Goal: Task Accomplishment & Management: Manage account settings

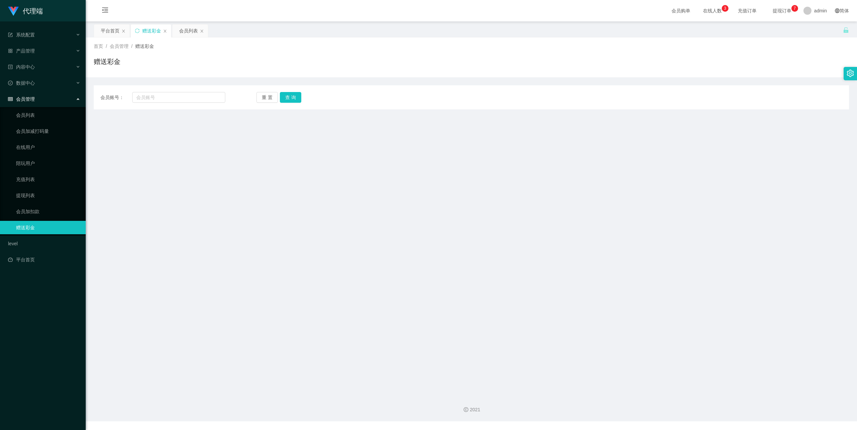
click at [160, 105] on div "会员账号： 重 置 查 询 会员账号 会员姓名 账号余额 操作类型 彩金加款 彩金扣款 金额 确 定" at bounding box center [472, 97] width 756 height 24
click at [163, 95] on input "text" at bounding box center [178, 97] width 93 height 11
paste input "这是【包赔协议】，请您先保存好以作保障📄"
type input "这是【包赔协议】，请您先保存好以作保障📄"
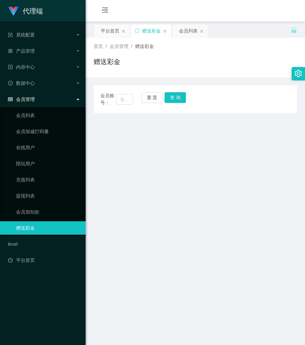
drag, startPoint x: 285, startPoint y: 146, endPoint x: 211, endPoint y: 129, distance: 75.6
click at [285, 146] on main "关闭左侧 关闭右侧 关闭其它 刷新页面 平台首页 赠送彩金 会员列表 首页 / 会员管理 / 赠送彩金 / 赠送彩金 会员账号： 重 置 查 询 会员账号 会…" at bounding box center [196, 205] width 220 height 369
click at [119, 99] on input "text" at bounding box center [124, 99] width 17 height 11
paste input "86455881"
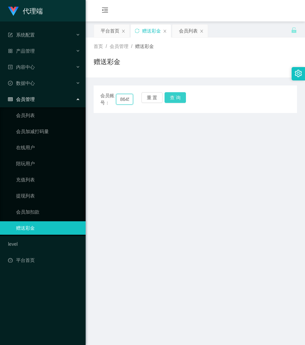
scroll to position [0, 11]
type input "86455881"
click at [171, 95] on button "查 询" at bounding box center [175, 97] width 21 height 11
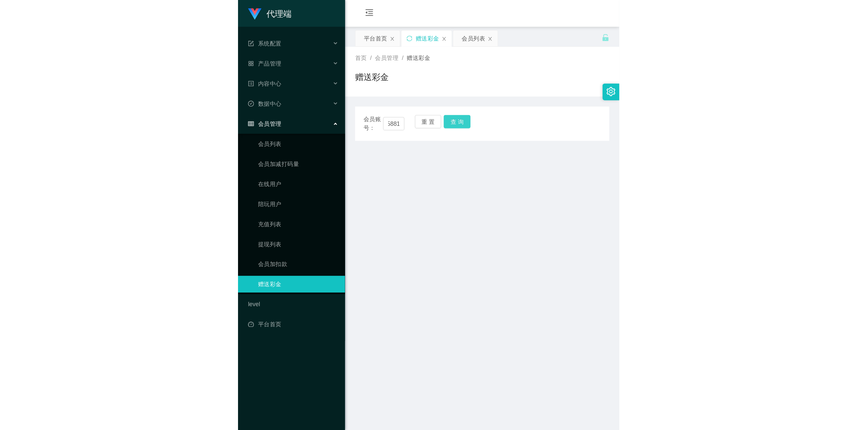
scroll to position [0, 0]
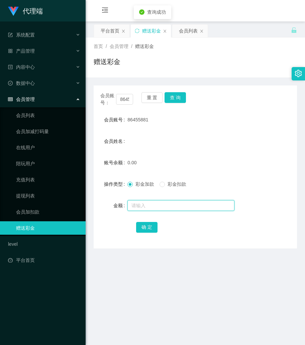
click at [147, 202] on input "text" at bounding box center [181, 205] width 107 height 11
type input "100"
click at [146, 227] on button "确 定" at bounding box center [146, 227] width 21 height 11
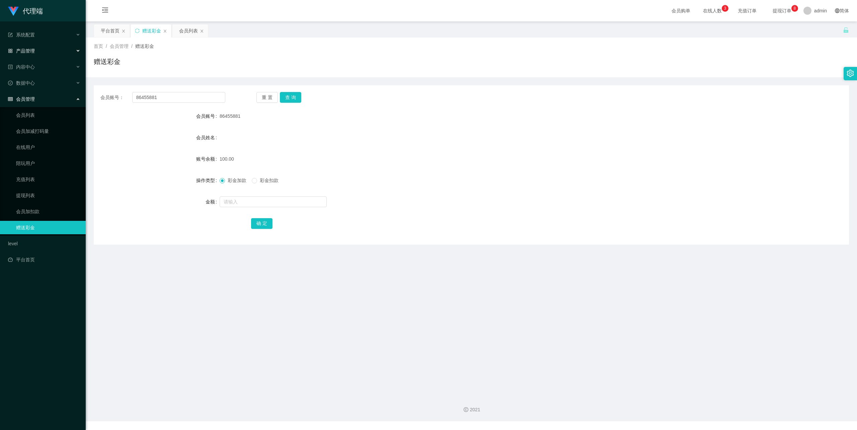
click at [39, 54] on div "产品管理" at bounding box center [43, 50] width 86 height 13
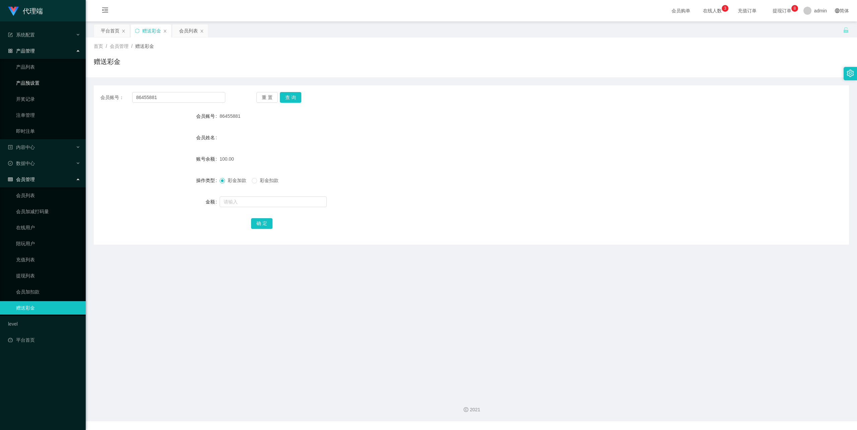
click at [42, 82] on link "产品预设置" at bounding box center [48, 82] width 64 height 13
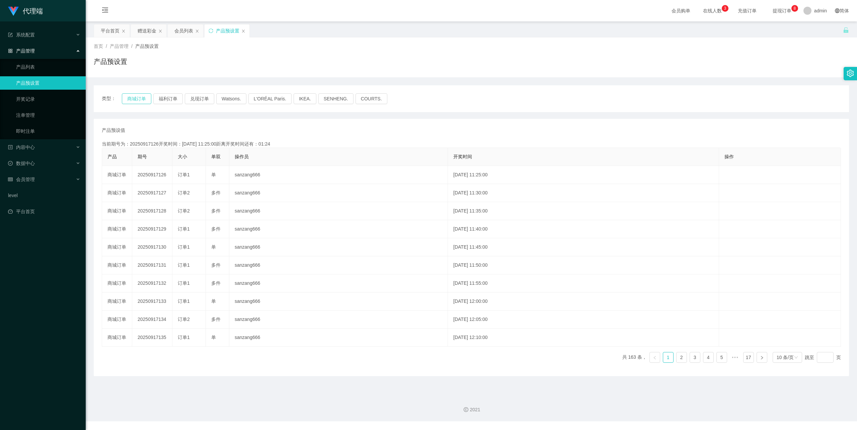
click at [133, 98] on button "商城订单" at bounding box center [136, 98] width 29 height 11
click at [139, 96] on button "商城订单" at bounding box center [136, 98] width 29 height 11
click at [401, 51] on div "首页 / 产品管理 / 产品预设置 / 产品预设置" at bounding box center [472, 57] width 756 height 29
click at [44, 158] on div "数据中心" at bounding box center [43, 163] width 86 height 13
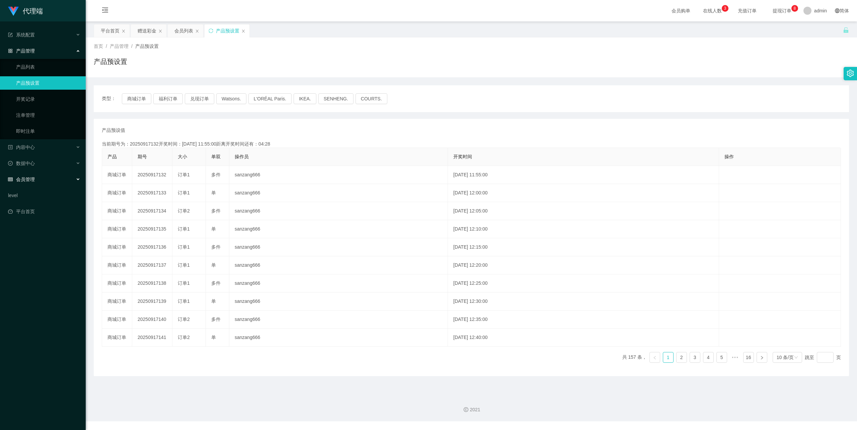
click at [34, 173] on div "会员管理" at bounding box center [43, 179] width 86 height 13
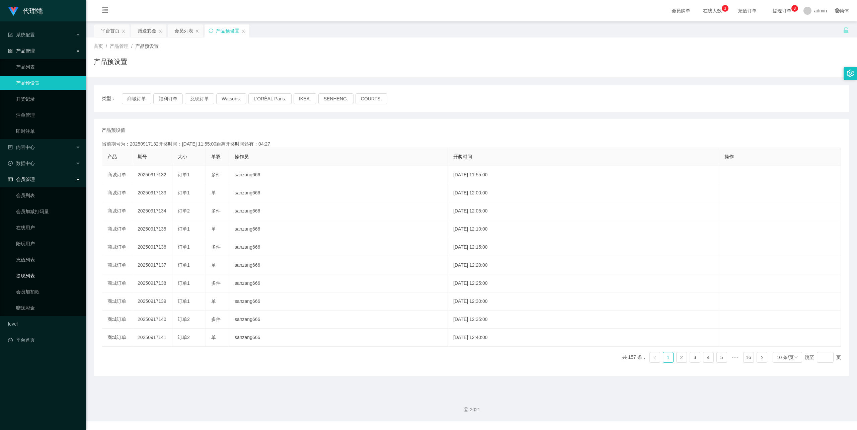
click at [31, 271] on link "提现列表" at bounding box center [48, 275] width 64 height 13
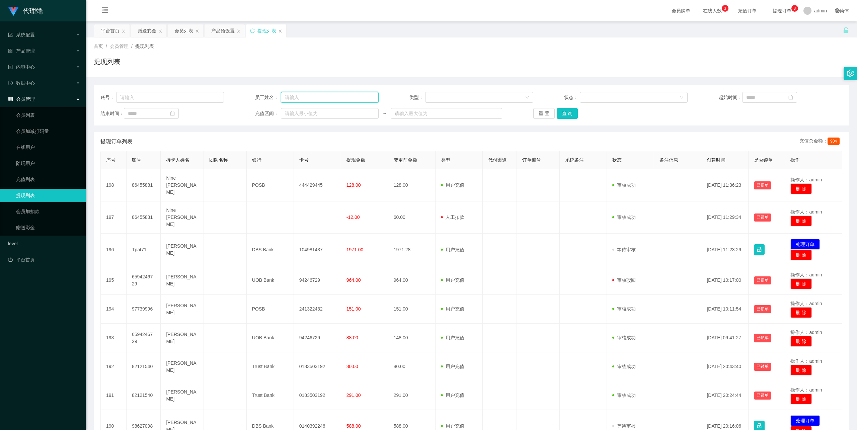
click at [302, 99] on input "text" at bounding box center [330, 97] width 98 height 11
type input "dali888"
click at [566, 115] on button "查 询" at bounding box center [567, 113] width 21 height 11
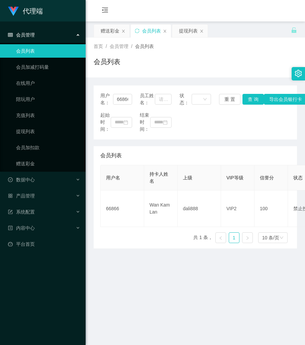
drag, startPoint x: 262, startPoint y: 56, endPoint x: 266, endPoint y: 52, distance: 6.2
click at [262, 56] on div "首页 / 会员管理 / 会员列表 / 会员列表" at bounding box center [196, 57] width 204 height 29
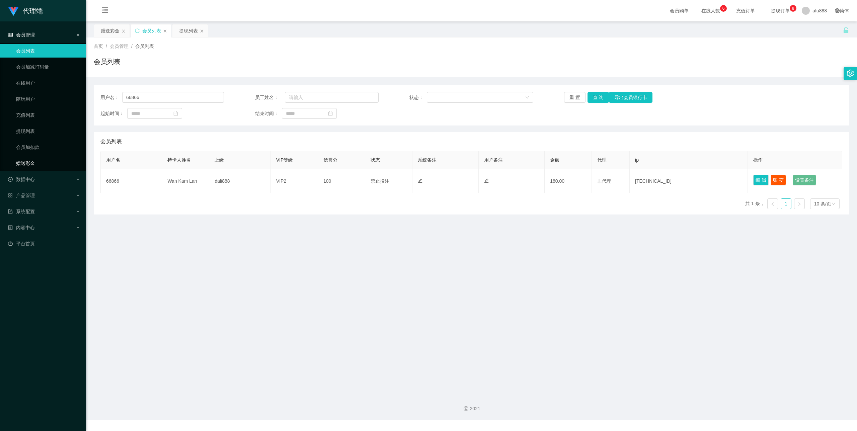
click at [26, 167] on link "赠送彩金" at bounding box center [48, 163] width 64 height 13
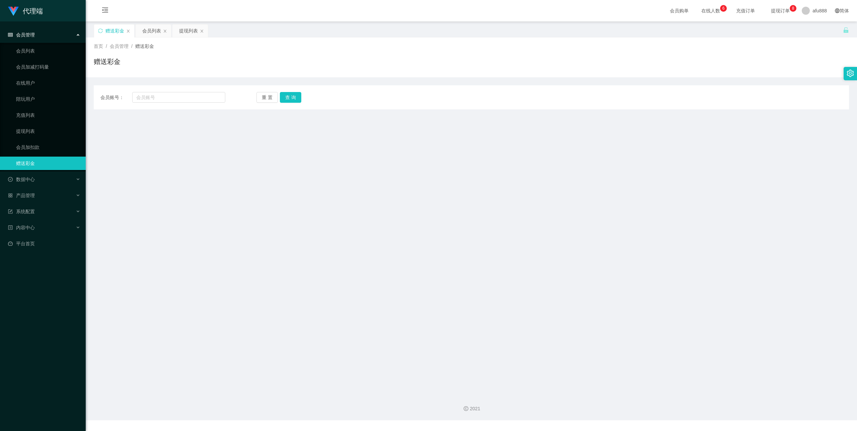
click at [167, 105] on div "会员账号： 重 置 查 询 会员账号 会员姓名 账号余额 操作类型 彩金加款 彩金扣款 金额 确 定" at bounding box center [472, 97] width 756 height 24
click at [167, 102] on input "text" at bounding box center [178, 97] width 93 height 11
paste input "86455881"
type input "86455881"
click at [287, 97] on button "查 询" at bounding box center [290, 97] width 21 height 11
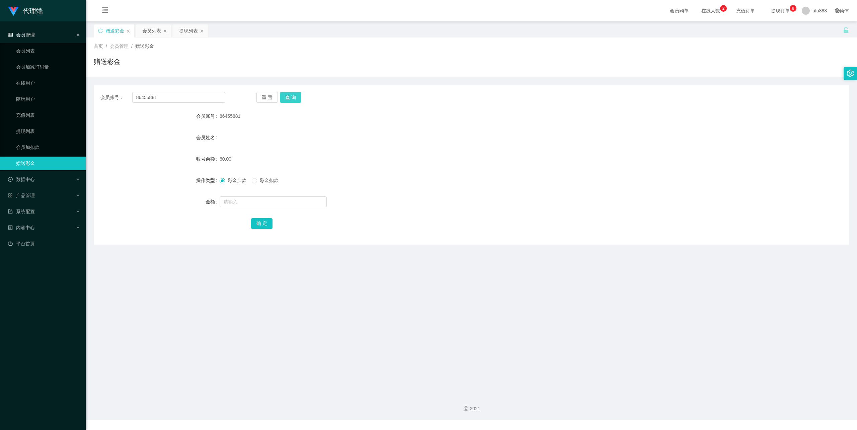
click at [287, 98] on button "查 询" at bounding box center [290, 97] width 21 height 11
click at [241, 197] on input "text" at bounding box center [273, 202] width 107 height 11
click at [41, 142] on link "会员加扣款" at bounding box center [48, 147] width 64 height 13
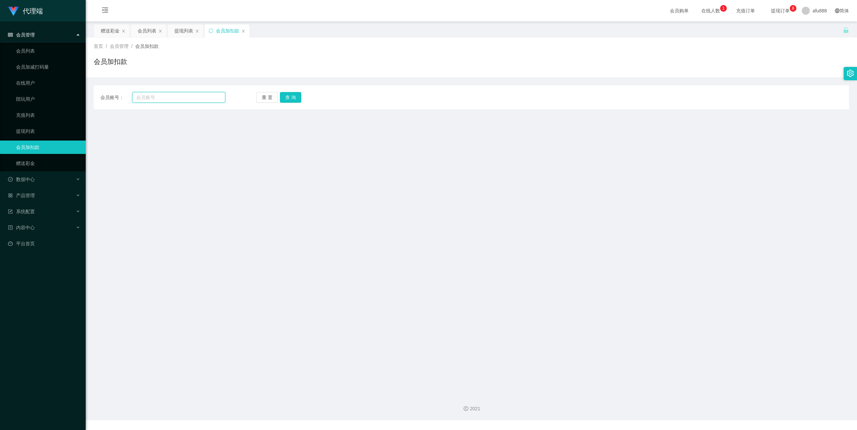
click at [173, 99] on input "text" at bounding box center [178, 97] width 93 height 11
paste input "86455881"
type input "86455881"
click at [290, 98] on button "查 询" at bounding box center [290, 97] width 21 height 11
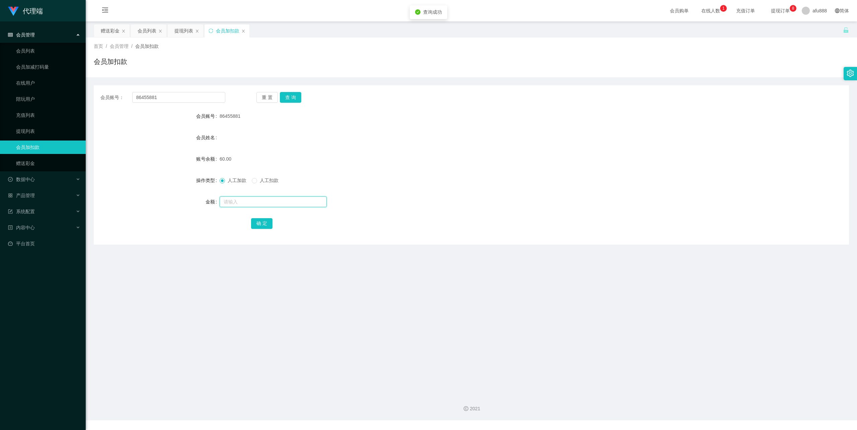
click at [229, 202] on input "text" at bounding box center [273, 202] width 107 height 11
click at [237, 200] on input "text" at bounding box center [273, 202] width 107 height 11
click at [267, 176] on div "人工加款 人工扣款" at bounding box center [440, 180] width 441 height 13
click at [261, 180] on span "人工扣款" at bounding box center [269, 180] width 24 height 5
click at [258, 202] on input "text" at bounding box center [273, 202] width 107 height 11
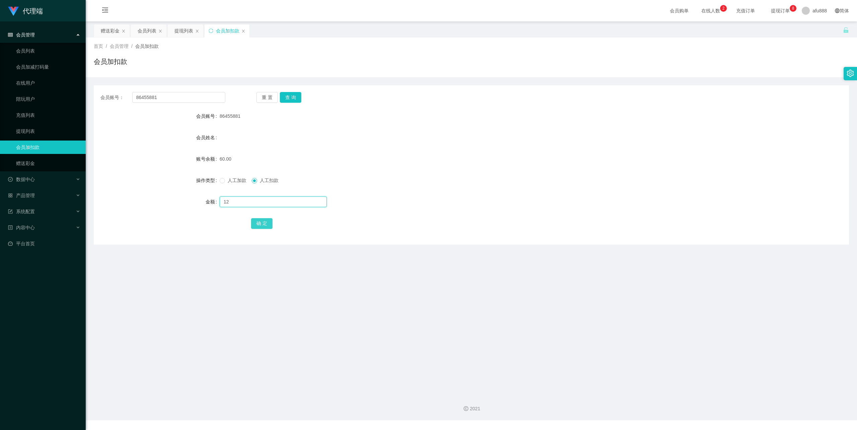
type input "12"
click at [260, 223] on button "确 定" at bounding box center [261, 223] width 21 height 11
click at [52, 160] on link "赠送彩金" at bounding box center [48, 163] width 64 height 13
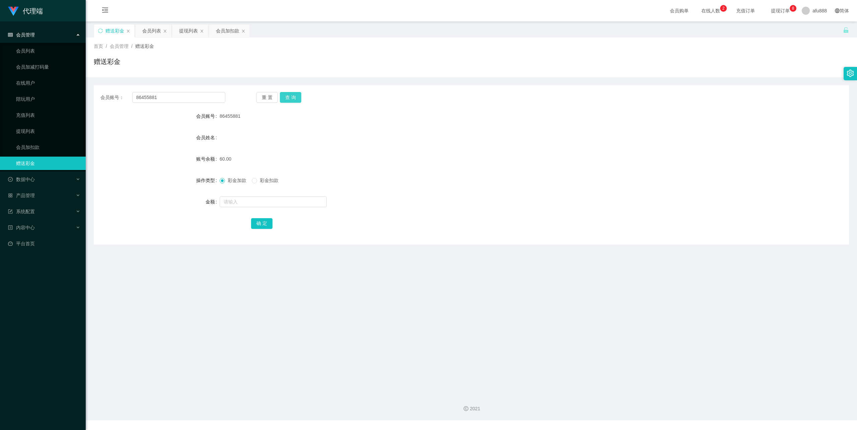
click at [289, 102] on button "查 询" at bounding box center [290, 97] width 21 height 11
click at [288, 101] on button "查 询" at bounding box center [290, 97] width 21 height 11
click at [293, 101] on button "查 询" at bounding box center [290, 97] width 21 height 11
click at [39, 128] on link "提现列表" at bounding box center [48, 131] width 64 height 13
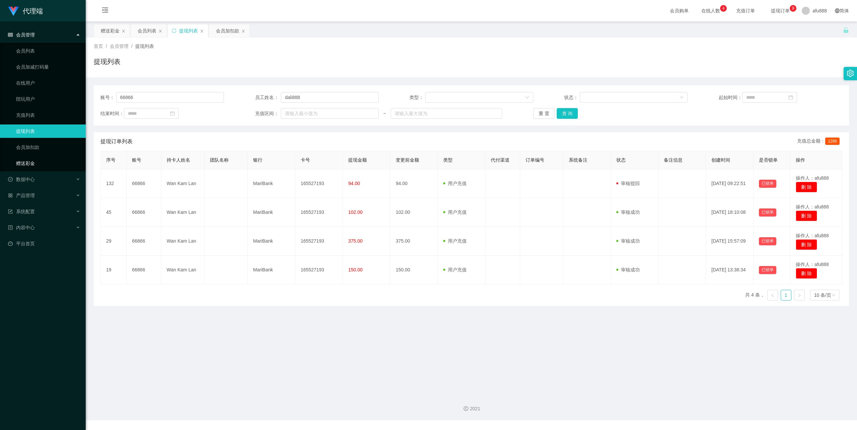
click at [49, 158] on link "赠送彩金" at bounding box center [48, 163] width 64 height 13
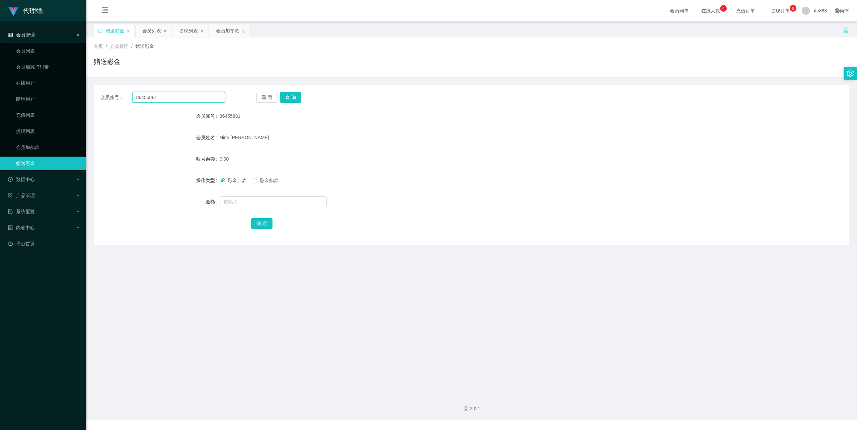
click at [147, 99] on input "86455881" at bounding box center [178, 97] width 93 height 11
click at [45, 146] on link "会员加扣款" at bounding box center [48, 147] width 64 height 13
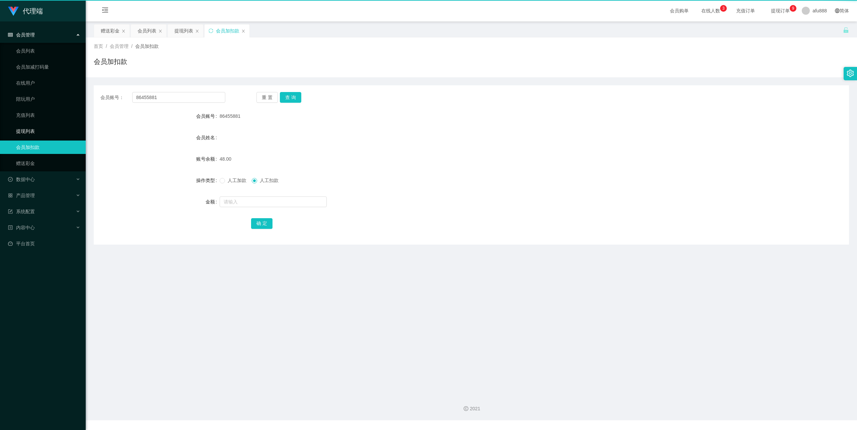
click at [39, 133] on link "提现列表" at bounding box center [48, 131] width 64 height 13
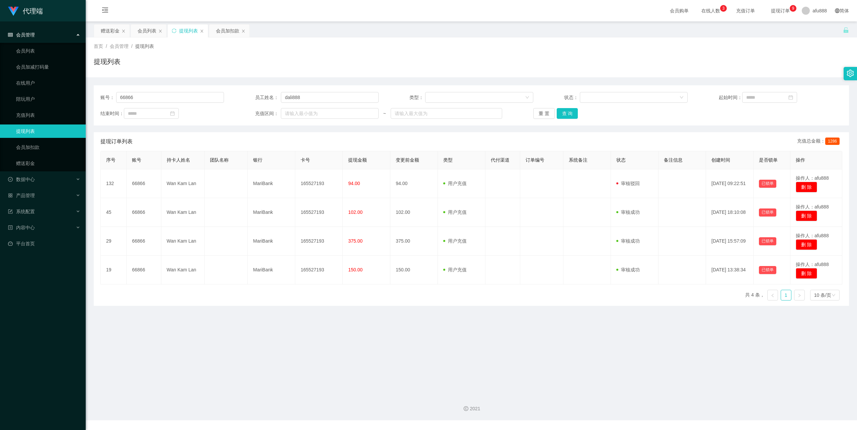
click at [161, 107] on div "账号： 66866 员工姓名： dali888 类型： 状态： 起始时间： 结束时间： 充值区间： ~ 重 置 查 询" at bounding box center [472, 105] width 756 height 40
click at [162, 102] on input "66866" at bounding box center [170, 97] width 108 height 11
paste input "86455881"
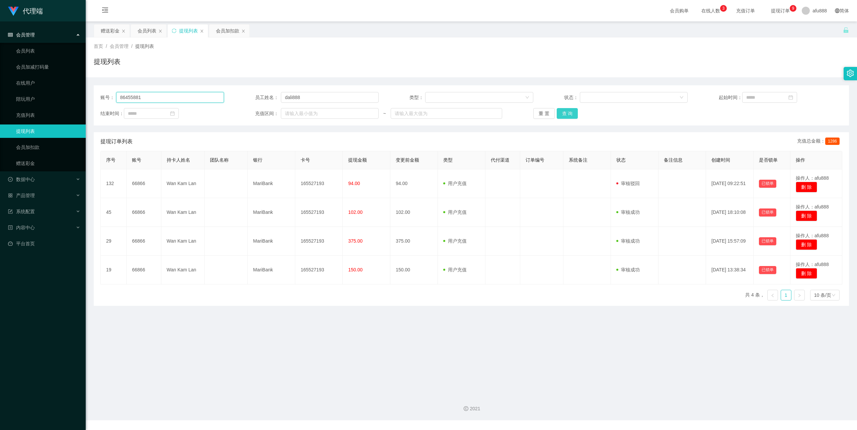
type input "86455881"
click at [567, 114] on button "查 询" at bounding box center [567, 113] width 21 height 11
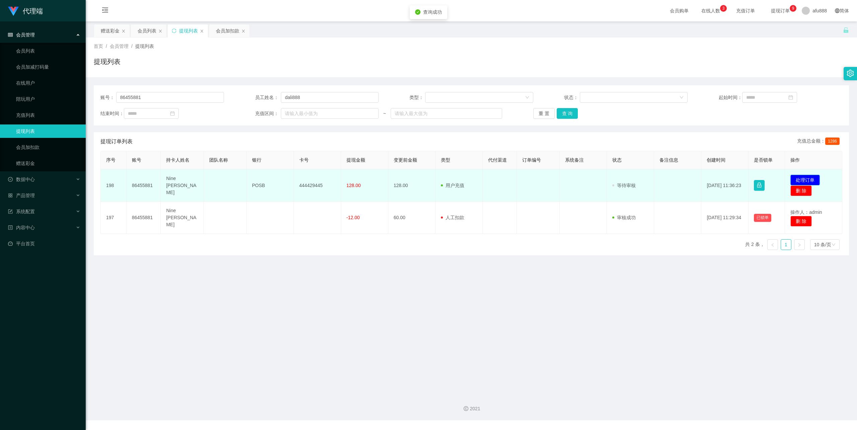
click at [800, 178] on button "处理订单" at bounding box center [805, 180] width 29 height 11
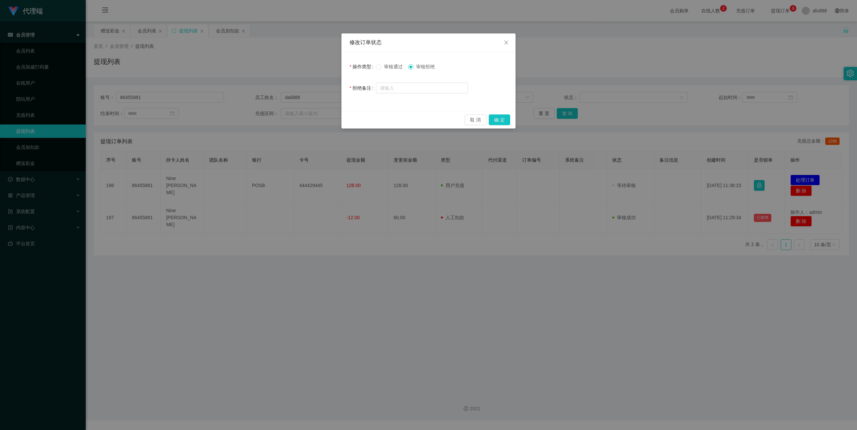
click at [392, 68] on span "审核通过" at bounding box center [393, 66] width 24 height 5
click at [503, 123] on button "确 定" at bounding box center [499, 120] width 21 height 11
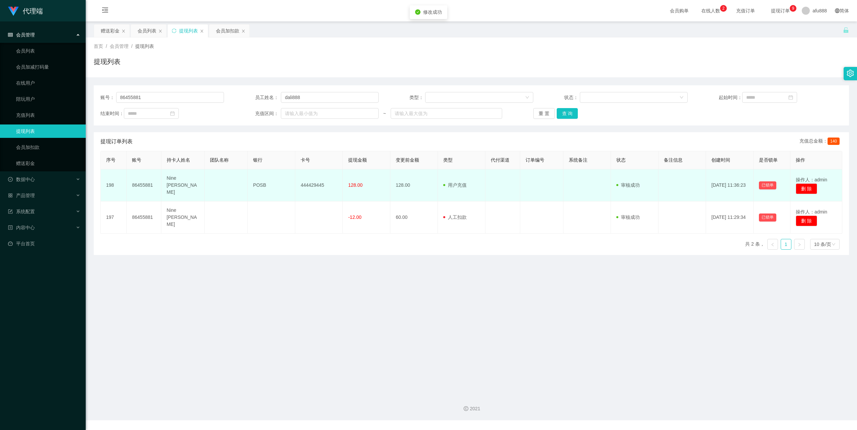
click at [312, 182] on td "444429445" at bounding box center [319, 185] width 48 height 32
copy td "444429445"
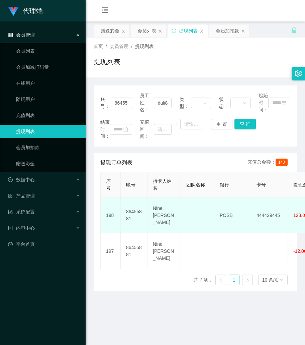
click at [229, 215] on td "POSB" at bounding box center [233, 215] width 37 height 36
copy td "POSB"
click at [168, 200] on td "Nine [PERSON_NAME]" at bounding box center [164, 215] width 33 height 36
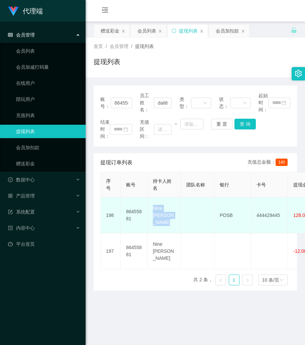
click at [168, 200] on td "Nine [PERSON_NAME]" at bounding box center [164, 215] width 33 height 36
copy td "Nine [PERSON_NAME]"
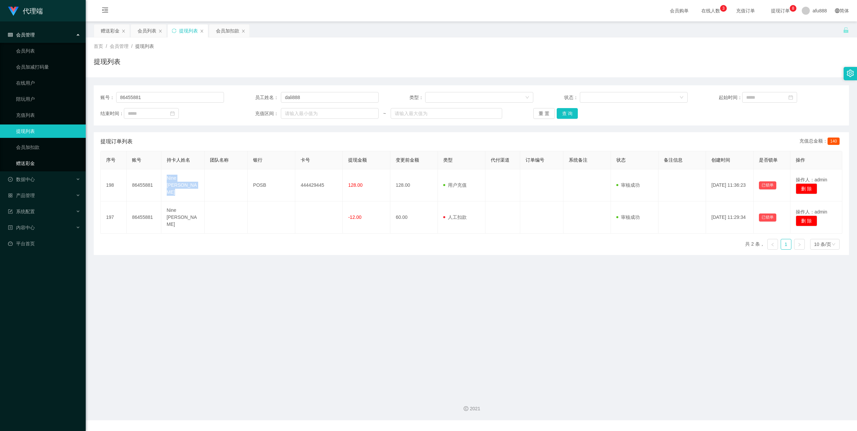
click at [63, 163] on link "赠送彩金" at bounding box center [48, 163] width 64 height 13
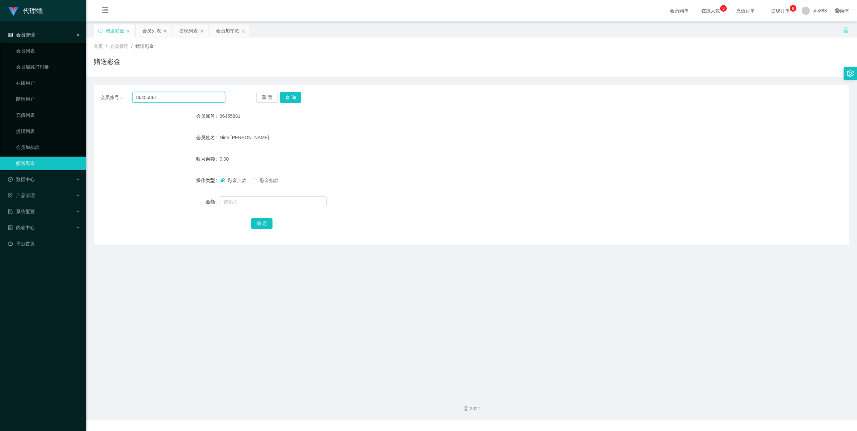
drag, startPoint x: 160, startPoint y: 98, endPoint x: 169, endPoint y: 103, distance: 10.6
click at [160, 99] on input "86455881" at bounding box center [178, 97] width 93 height 11
click at [292, 99] on button "查 询" at bounding box center [290, 97] width 21 height 11
click at [237, 205] on input "text" at bounding box center [273, 202] width 107 height 11
paste input "86455881"
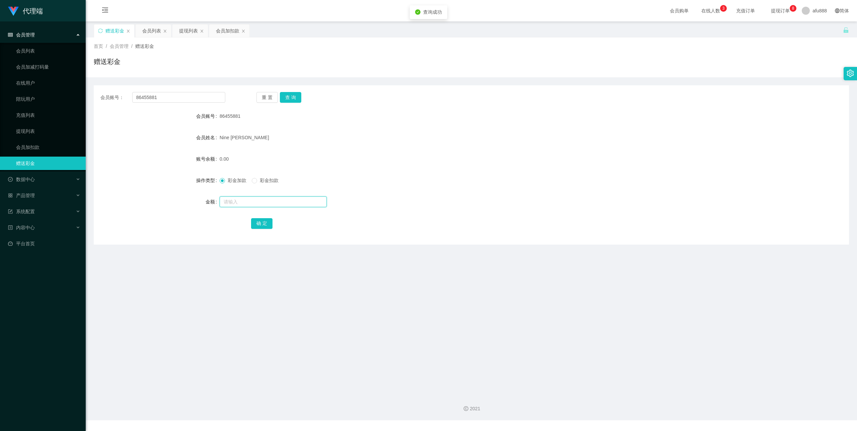
type input "86455881"
type input "50"
click at [261, 223] on button "确 定" at bounding box center [261, 223] width 21 height 11
click at [184, 95] on input "86455881" at bounding box center [178, 97] width 93 height 11
click at [184, 96] on input "86455881" at bounding box center [178, 97] width 93 height 11
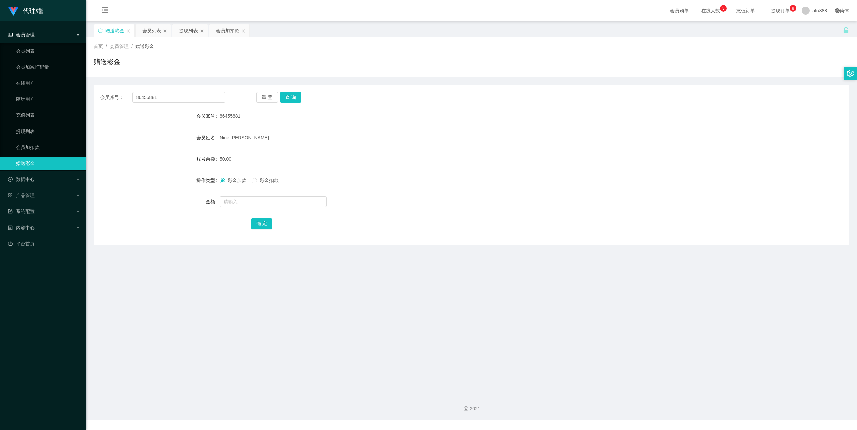
click at [311, 97] on div "重 置 查 询" at bounding box center [319, 97] width 125 height 11
drag, startPoint x: 296, startPoint y: 97, endPoint x: 298, endPoint y: 114, distance: 17.2
click at [296, 98] on button "查 询" at bounding box center [290, 97] width 21 height 11
click at [265, 196] on div at bounding box center [440, 201] width 441 height 13
click at [261, 203] on input "text" at bounding box center [273, 202] width 107 height 11
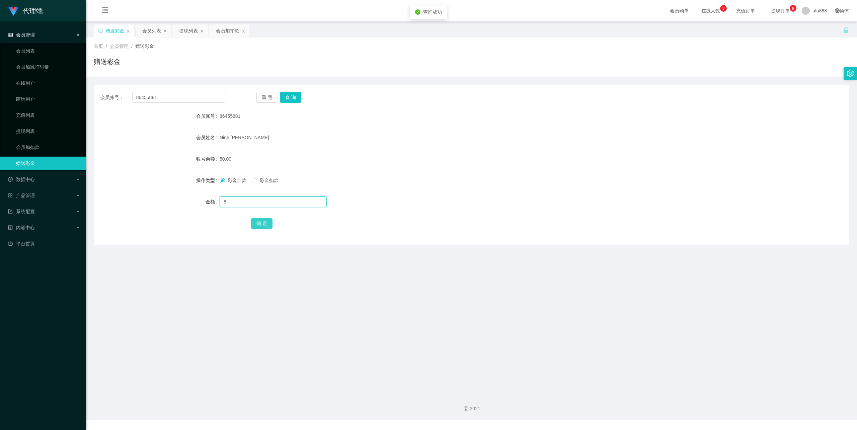
type input "8"
click at [263, 227] on button "确 定" at bounding box center [261, 223] width 21 height 11
click at [299, 89] on div "会员账号： 86455881 重 置 查 询 会员账号 86455881 会员姓名 Nine Priscilla Ray 账号余额 58.00 操作类型 彩金…" at bounding box center [472, 164] width 756 height 159
click at [297, 94] on button "查 询" at bounding box center [290, 97] width 21 height 11
click at [248, 202] on input "text" at bounding box center [273, 202] width 107 height 11
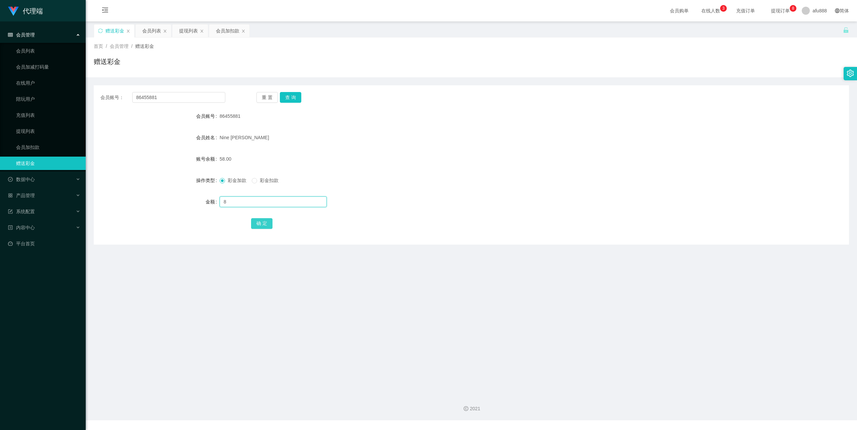
type input "8"
click at [265, 225] on button "确 定" at bounding box center [261, 223] width 21 height 11
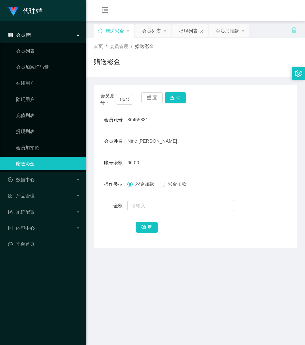
click at [239, 156] on div "66.00" at bounding box center [187, 162] width 119 height 13
click at [154, 204] on input "text" at bounding box center [181, 205] width 107 height 11
type input "8"
click at [134, 229] on div "确 定" at bounding box center [196, 226] width 204 height 13
click at [143, 228] on button "确 定" at bounding box center [146, 227] width 21 height 11
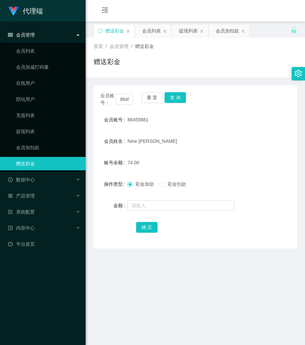
click at [217, 271] on main "关闭左侧 关闭右侧 关闭其它 刷新页面 赠送彩金 会员列表 提现列表 会员加扣款 首页 / 会员管理 / 赠送彩金 / 赠送彩金 会员账号： 86455881…" at bounding box center [196, 205] width 220 height 368
drag, startPoint x: 224, startPoint y: 259, endPoint x: 215, endPoint y: 256, distance: 9.5
click at [224, 260] on main "关闭左侧 关闭右侧 关闭其它 刷新页面 赠送彩金 会员列表 提现列表 会员加扣款 首页 / 会员管理 / 赠送彩金 / 赠送彩金 会员账号： 86455881…" at bounding box center [196, 205] width 220 height 368
click at [182, 101] on button "查 询" at bounding box center [175, 97] width 21 height 11
click at [168, 205] on input "text" at bounding box center [181, 205] width 107 height 11
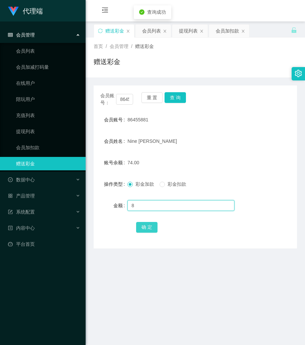
type input "8"
click at [147, 228] on button "确 定" at bounding box center [146, 227] width 21 height 11
click at [209, 116] on div "86455881" at bounding box center [187, 119] width 119 height 13
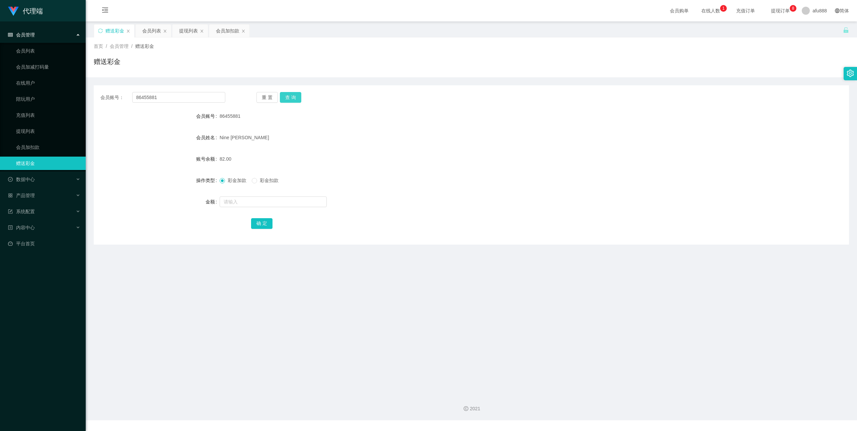
click at [293, 97] on button "查 询" at bounding box center [290, 97] width 21 height 11
click at [293, 97] on div "重 置 查 询" at bounding box center [319, 97] width 125 height 11
click at [336, 115] on div "86455881" at bounding box center [440, 116] width 441 height 13
click at [301, 102] on div "重 置 查 询" at bounding box center [319, 97] width 125 height 11
click at [268, 198] on input "text" at bounding box center [273, 202] width 107 height 11
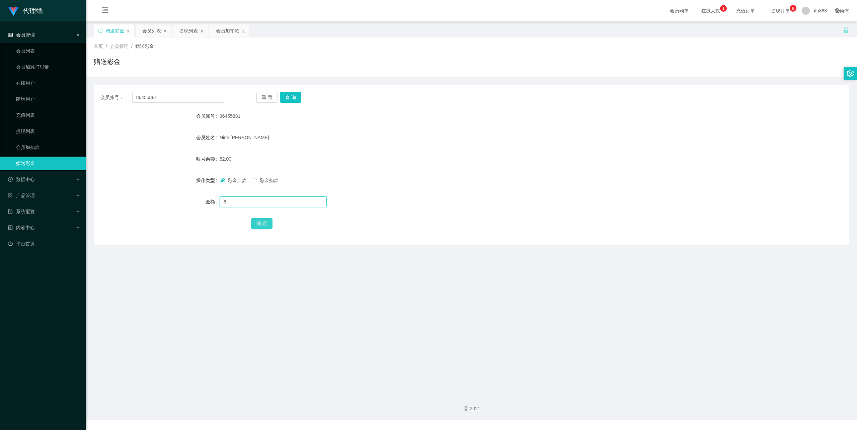
type input "8"
click at [265, 229] on button "确 定" at bounding box center [261, 223] width 21 height 11
click at [254, 204] on input "text" at bounding box center [273, 202] width 107 height 11
type input "8"
click at [259, 220] on button "确 定" at bounding box center [261, 223] width 21 height 11
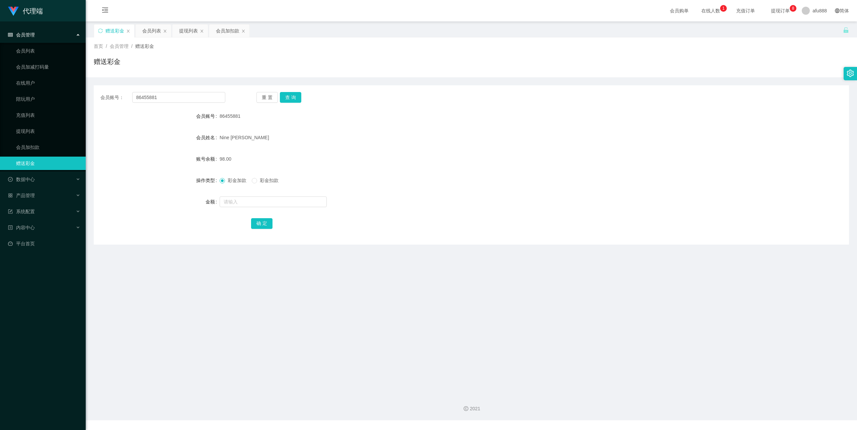
click at [301, 100] on div "重 置 查 询" at bounding box center [319, 97] width 125 height 11
click at [297, 101] on button "查 询" at bounding box center [290, 97] width 21 height 11
drag, startPoint x: 290, startPoint y: 102, endPoint x: 303, endPoint y: 100, distance: 13.3
click at [291, 102] on button "查 询" at bounding box center [290, 97] width 21 height 11
click at [250, 205] on input "text" at bounding box center [273, 202] width 107 height 11
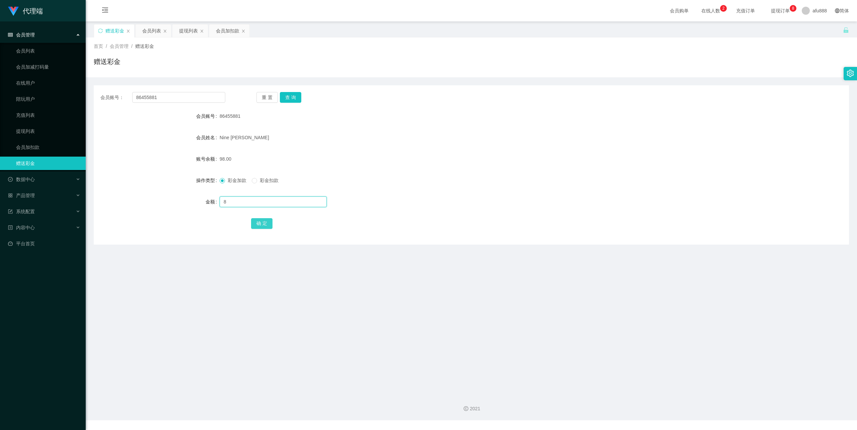
type input "8"
click at [259, 221] on button "确 定" at bounding box center [261, 223] width 21 height 11
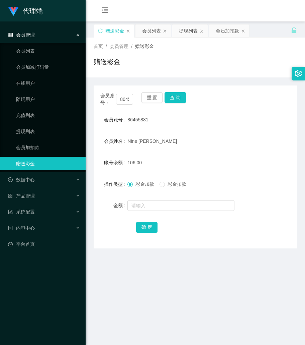
drag, startPoint x: 221, startPoint y: 116, endPoint x: 204, endPoint y: 115, distance: 17.8
click at [222, 117] on div "86455881" at bounding box center [187, 119] width 119 height 13
click at [139, 206] on input "text" at bounding box center [181, 205] width 107 height 11
type input "8"
click at [139, 225] on button "确 定" at bounding box center [146, 227] width 21 height 11
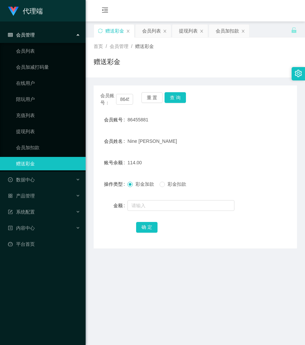
click at [266, 144] on div "会员姓名 Nine Priscilla Ray" at bounding box center [196, 140] width 204 height 13
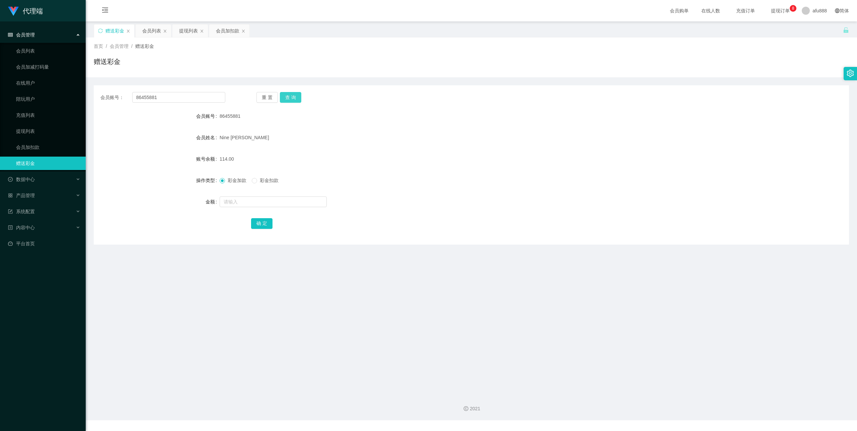
click at [293, 97] on button "查 询" at bounding box center [290, 97] width 21 height 11
click at [250, 203] on input "text" at bounding box center [273, 202] width 107 height 11
type input "8"
click at [264, 226] on button "确 定" at bounding box center [261, 223] width 21 height 11
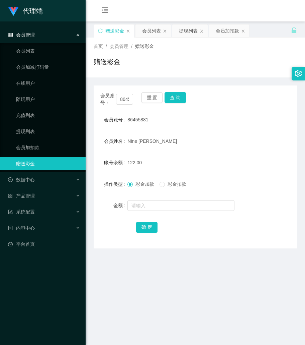
drag, startPoint x: 233, startPoint y: 62, endPoint x: 236, endPoint y: 40, distance: 23.0
click at [233, 62] on div "赠送彩金" at bounding box center [196, 64] width 204 height 15
click at [243, 105] on div "会员账号： 86455881 重 置 查 询" at bounding box center [196, 99] width 204 height 14
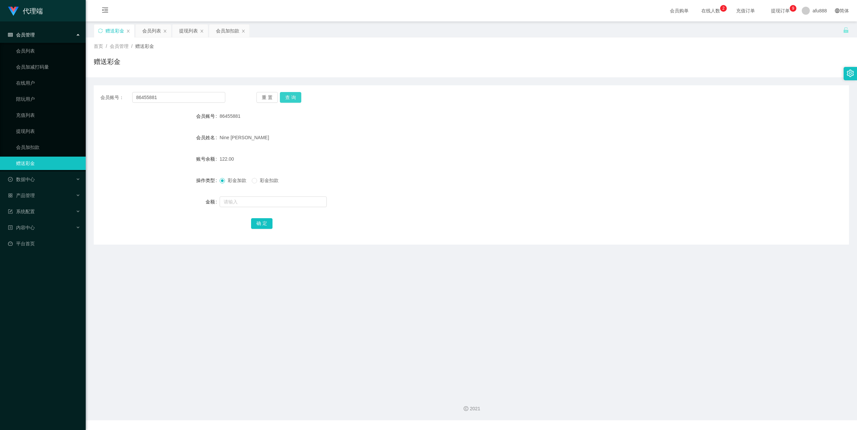
click at [299, 96] on button "查 询" at bounding box center [290, 97] width 21 height 11
click at [185, 91] on div "会员账号： 86455881 重 置 查 询 会员账号 86455881 会员姓名 Nine Priscilla Ray 账号余额 2.00 操作类型 彩金加…" at bounding box center [472, 164] width 756 height 159
drag, startPoint x: 185, startPoint y: 91, endPoint x: 181, endPoint y: 96, distance: 5.9
click at [185, 92] on div "会员账号： 86455881 重 置 查 询 会员账号 86455881 会员姓名 Nine Priscilla Ray 账号余额 2.00 操作类型 彩金加…" at bounding box center [472, 164] width 756 height 159
copy div "会员账号： 重 置 查 询"
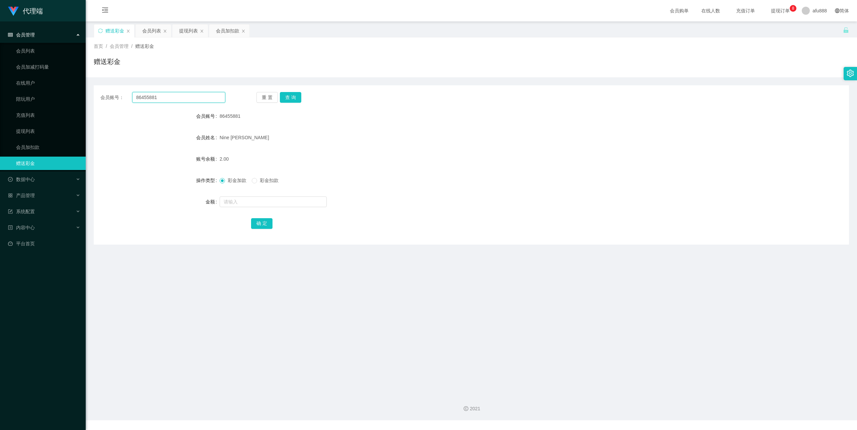
click at [178, 97] on input "86455881" at bounding box center [178, 97] width 93 height 11
click at [292, 105] on div "会员账号： 86455881 重 置 查 询 会员账号 86455881 会员姓名 Nine Priscilla Ray 账号余额 2.00 操作类型 彩金加…" at bounding box center [472, 164] width 756 height 159
click at [290, 99] on button "查 询" at bounding box center [290, 97] width 21 height 11
click at [244, 200] on input "text" at bounding box center [273, 202] width 107 height 11
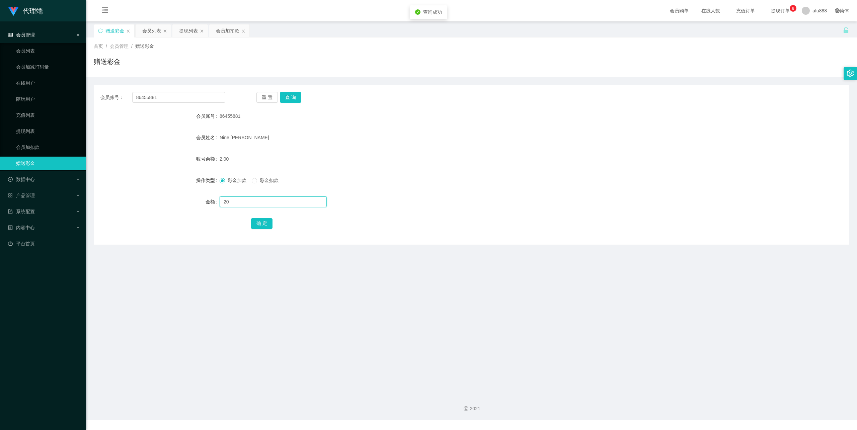
type input "208"
drag, startPoint x: 240, startPoint y: 205, endPoint x: 211, endPoint y: 204, distance: 29.5
click at [211, 204] on div "金额 208" at bounding box center [472, 201] width 756 height 13
click at [252, 202] on input "text" at bounding box center [273, 202] width 107 height 11
type input "208"
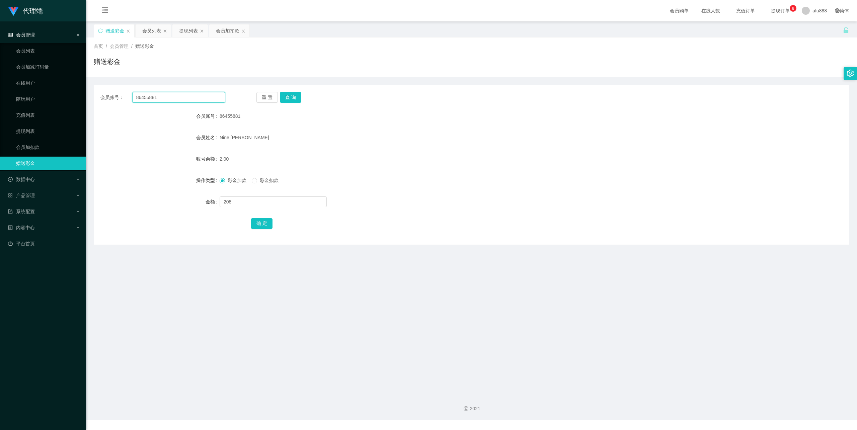
click at [165, 93] on input "86455881" at bounding box center [178, 97] width 93 height 11
click at [293, 99] on button "查 询" at bounding box center [290, 97] width 21 height 11
click at [249, 208] on div at bounding box center [440, 201] width 441 height 13
click at [260, 202] on input "text" at bounding box center [273, 202] width 107 height 11
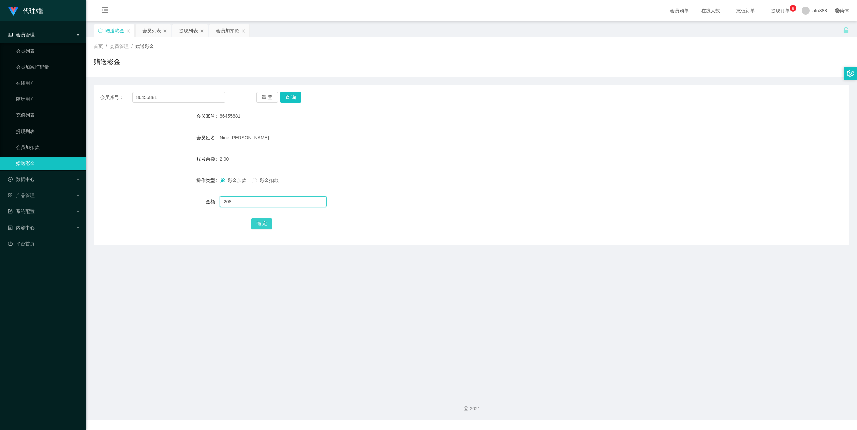
type input "208"
click at [259, 224] on button "确 定" at bounding box center [261, 223] width 21 height 11
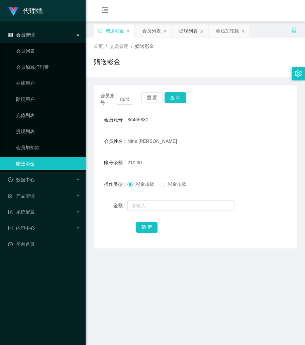
click at [270, 166] on div "账号余额 210.00" at bounding box center [196, 162] width 204 height 13
click at [177, 99] on button "查 询" at bounding box center [175, 97] width 21 height 11
click at [178, 99] on button "查 询" at bounding box center [175, 97] width 21 height 11
click at [178, 100] on button "查 询" at bounding box center [175, 97] width 21 height 11
click at [178, 100] on button "查 询" at bounding box center [179, 97] width 29 height 11
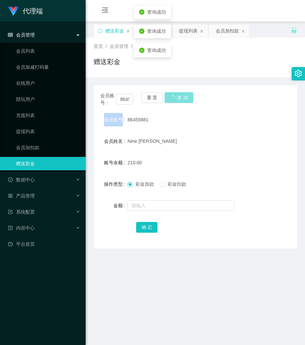
click at [178, 100] on div "会员账号： 86455881 重 置 查 询" at bounding box center [196, 99] width 204 height 14
click at [222, 137] on div "Nine [PERSON_NAME]" at bounding box center [187, 140] width 119 height 13
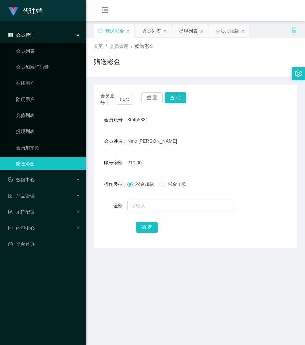
drag, startPoint x: 234, startPoint y: 157, endPoint x: 224, endPoint y: 153, distance: 10.8
click at [236, 157] on div "210.00" at bounding box center [187, 162] width 119 height 13
click at [180, 99] on button "查 询" at bounding box center [175, 97] width 21 height 11
click at [228, 259] on main "关闭左侧 关闭右侧 关闭其它 刷新页面 赠送彩金 会员列表 提现列表 会员加扣款 首页 / 会员管理 / 赠送彩金 / 赠送彩金 会员账号： 86455881…" at bounding box center [196, 205] width 220 height 368
click at [178, 95] on button "查 询" at bounding box center [175, 97] width 21 height 11
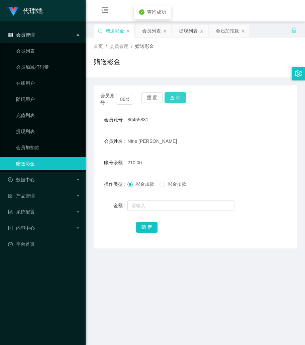
click at [178, 94] on button "查 询" at bounding box center [175, 97] width 21 height 11
click at [178, 94] on div "会员账号： 86455881 重 置 查 询" at bounding box center [196, 99] width 204 height 14
click at [215, 133] on form "会员账号 86455881 会员姓名 Nine Priscilla Ray 账号余额 210.00 操作类型 彩金加款 彩金扣款 金额 确 定" at bounding box center [196, 173] width 204 height 121
click at [140, 285] on main "关闭左侧 关闭右侧 关闭其它 刷新页面 赠送彩金 会员列表 提现列表 会员加扣款 首页 / 会员管理 / 赠送彩金 / 赠送彩金 会员账号： 86455881…" at bounding box center [196, 205] width 220 height 368
drag, startPoint x: 206, startPoint y: 140, endPoint x: 179, endPoint y: 112, distance: 39.5
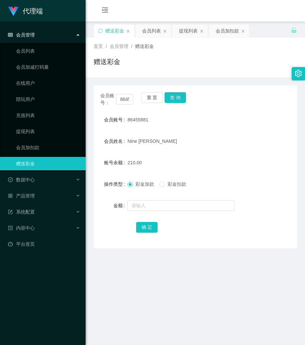
click at [206, 139] on div "Nine [PERSON_NAME]" at bounding box center [187, 140] width 119 height 13
click at [171, 98] on button "查 询" at bounding box center [175, 97] width 21 height 11
click at [175, 101] on button "查 询" at bounding box center [175, 97] width 21 height 11
click at [175, 100] on button "查 询" at bounding box center [175, 97] width 21 height 11
click at [296, 148] on main "关闭左侧 关闭右侧 关闭其它 刷新页面 赠送彩金 会员列表 提现列表 会员加扣款 首页 / 会员管理 / 赠送彩金 / 赠送彩金 会员账号： 86455881…" at bounding box center [196, 205] width 220 height 368
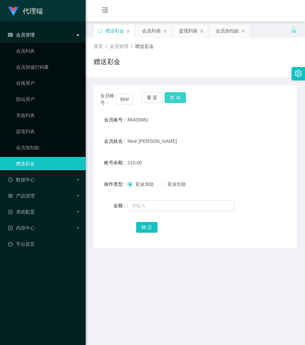
click at [172, 92] on button "查 询" at bounding box center [175, 97] width 21 height 11
drag, startPoint x: 274, startPoint y: 259, endPoint x: 216, endPoint y: 192, distance: 88.1
click at [273, 259] on main "关闭左侧 关闭右侧 关闭其它 刷新页面 赠送彩金 会员列表 提现列表 会员加扣款 首页 / 会员管理 / 赠送彩金 / 赠送彩金 会员账号： 86455881…" at bounding box center [196, 205] width 220 height 368
click at [180, 98] on button "查 询" at bounding box center [175, 97] width 21 height 11
click at [179, 99] on button "查 询" at bounding box center [175, 97] width 21 height 11
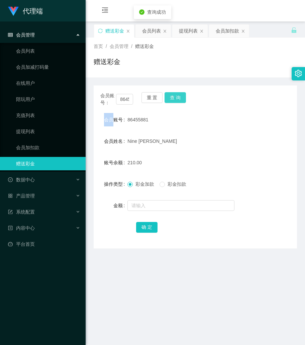
click at [179, 99] on div "会员账号： 86455881 重 置 查 询" at bounding box center [196, 99] width 204 height 14
click at [179, 99] on button "查 询" at bounding box center [175, 97] width 21 height 11
click at [179, 99] on div "会员账号： 86455881 重 置 查 询" at bounding box center [196, 99] width 204 height 14
click at [251, 160] on div "账号余额 210.00" at bounding box center [196, 162] width 204 height 13
click at [228, 157] on div "210.00" at bounding box center [187, 162] width 119 height 13
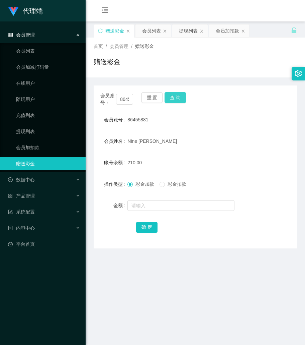
click at [176, 101] on button "查 询" at bounding box center [175, 97] width 21 height 11
click at [267, 130] on form "会员账号 86455881 会员姓名 Nine Priscilla Ray 账号余额 293.00 操作类型 彩金加款 彩金扣款 金额 确 定" at bounding box center [196, 173] width 204 height 121
click at [179, 94] on button "查 询" at bounding box center [175, 97] width 21 height 11
click at [172, 96] on button "查 询" at bounding box center [175, 97] width 21 height 11
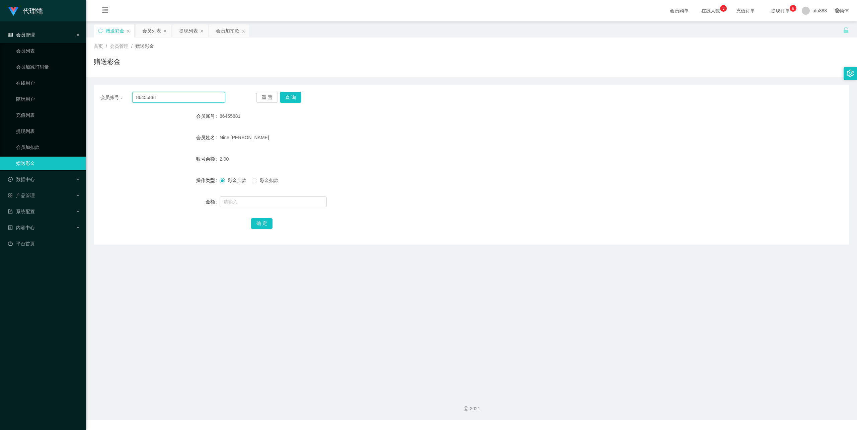
click at [165, 100] on input "86455881" at bounding box center [178, 97] width 93 height 11
drag, startPoint x: 291, startPoint y: 98, endPoint x: 273, endPoint y: 153, distance: 57.8
click at [291, 98] on button "查 询" at bounding box center [290, 97] width 21 height 11
drag, startPoint x: 253, startPoint y: 206, endPoint x: 256, endPoint y: 204, distance: 4.3
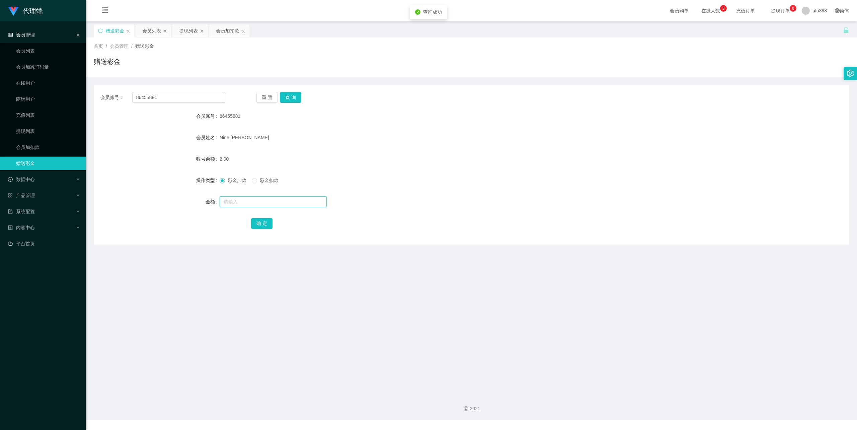
click at [254, 206] on input "text" at bounding box center [273, 202] width 107 height 11
type input "32"
click at [267, 228] on button "确 定" at bounding box center [261, 223] width 21 height 11
click at [257, 203] on input "text" at bounding box center [273, 202] width 107 height 11
type input "38"
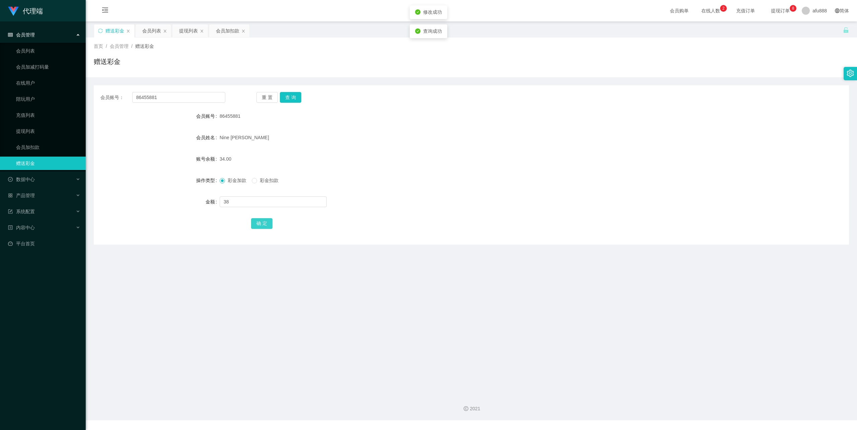
drag, startPoint x: 258, startPoint y: 222, endPoint x: 262, endPoint y: 222, distance: 4.0
click at [258, 222] on button "确 定" at bounding box center [261, 223] width 21 height 11
click at [241, 201] on input "text" at bounding box center [273, 202] width 107 height 11
type input "8"
click at [252, 227] on button "确 定" at bounding box center [261, 223] width 21 height 11
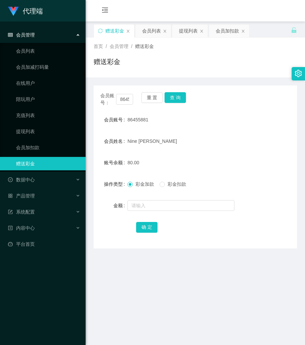
click at [259, 188] on div "操作类型 彩金加款 彩金扣款" at bounding box center [196, 183] width 204 height 13
click at [167, 101] on button "查 询" at bounding box center [175, 97] width 21 height 11
click at [180, 100] on button "查 询" at bounding box center [175, 97] width 21 height 11
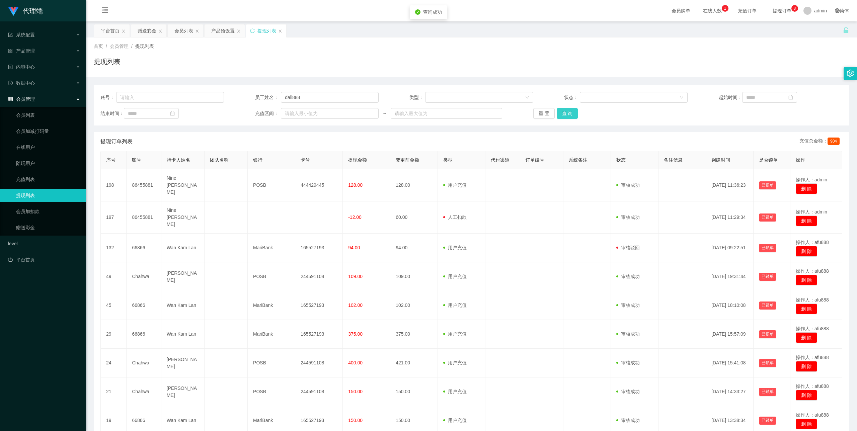
click at [568, 115] on button "查 询" at bounding box center [567, 113] width 21 height 11
click at [571, 115] on div "重 置 查 询" at bounding box center [596, 113] width 124 height 11
click at [572, 121] on div "账号： 员工姓名： dali888 类型： 状态： 起始时间： 结束时间： 充值区间： ~ 重 置 查 询" at bounding box center [472, 105] width 756 height 40
click at [570, 117] on button "查 询" at bounding box center [567, 113] width 21 height 11
click at [569, 117] on div "重 置 查 询" at bounding box center [596, 113] width 124 height 11
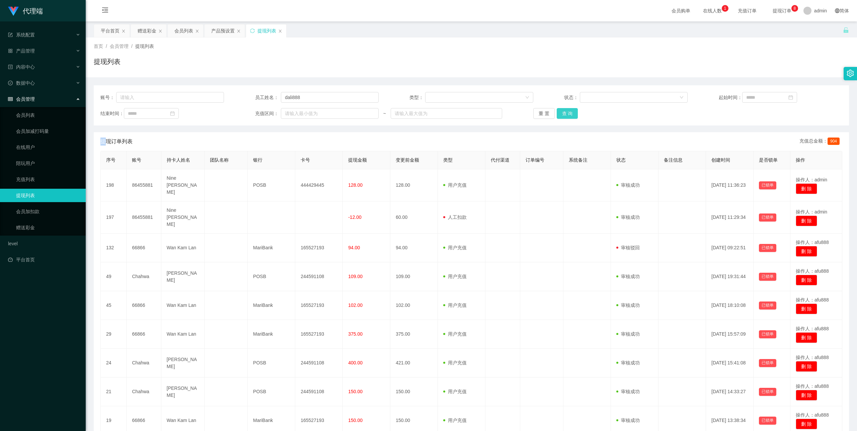
click at [568, 115] on button "查 询" at bounding box center [567, 113] width 21 height 11
click at [568, 115] on div "重 置 查 询" at bounding box center [596, 113] width 124 height 11
click at [565, 113] on button "查 询" at bounding box center [567, 113] width 21 height 11
click at [565, 113] on div "重 置 查 询" at bounding box center [596, 113] width 124 height 11
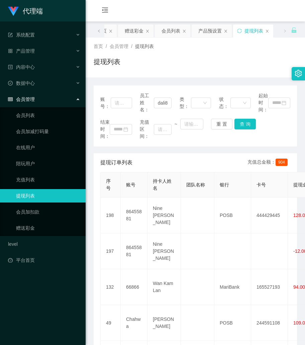
drag, startPoint x: 228, startPoint y: 63, endPoint x: 228, endPoint y: 52, distance: 10.7
click at [229, 62] on div "提现列表" at bounding box center [196, 64] width 204 height 15
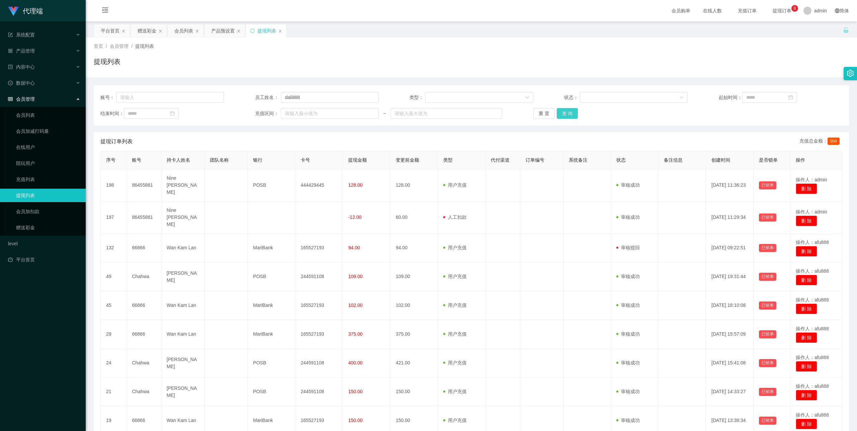
click at [557, 117] on button "查 询" at bounding box center [567, 113] width 21 height 11
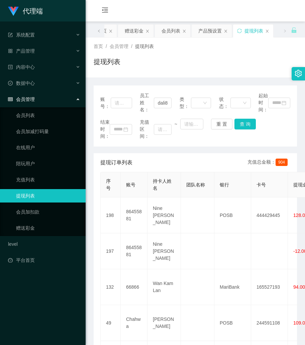
click at [216, 145] on div "账号： 员工姓名： dali888 类型： 状态： 起始时间： 结束时间： 充值区间： ~ 重 置 查 询" at bounding box center [196, 115] width 204 height 61
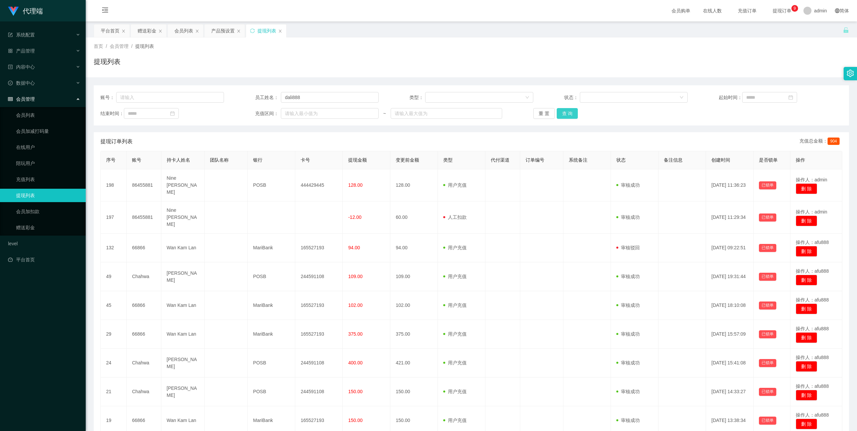
click at [569, 116] on button "查 询" at bounding box center [567, 113] width 21 height 11
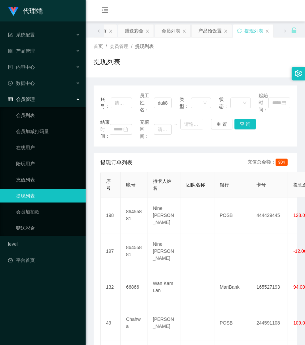
click at [224, 56] on div "首页 / 会员管理 / 提现列表 / 提现列表" at bounding box center [196, 57] width 204 height 29
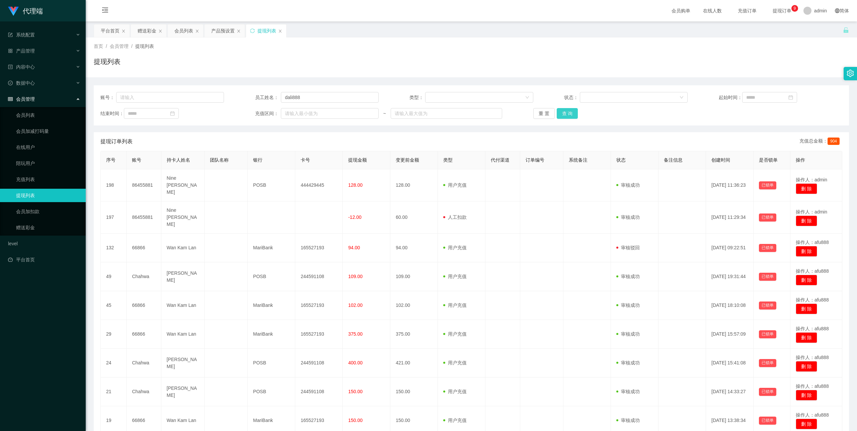
click at [563, 111] on button "查 询" at bounding box center [567, 113] width 21 height 11
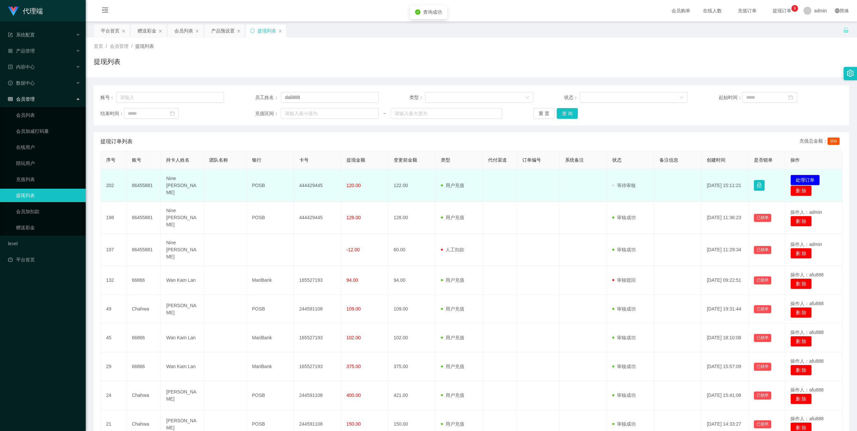
click at [804, 174] on td "发起代付 处理订单 删 除" at bounding box center [813, 185] width 57 height 32
click at [800, 176] on button "处理订单" at bounding box center [805, 180] width 29 height 11
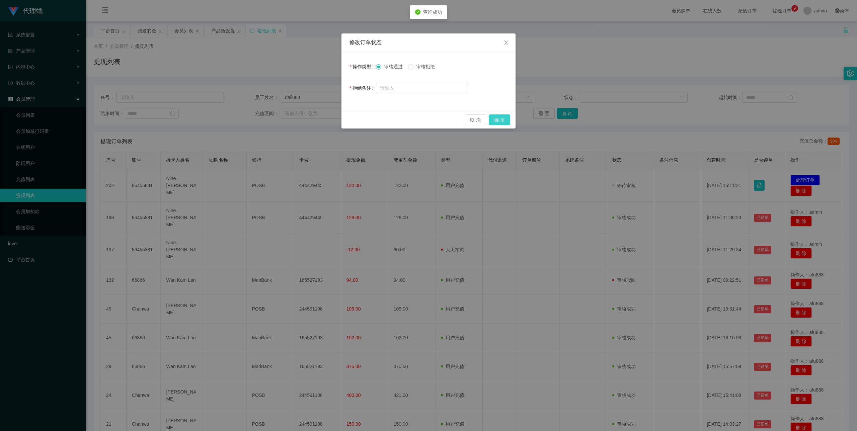
click at [502, 117] on button "确 定" at bounding box center [499, 120] width 21 height 11
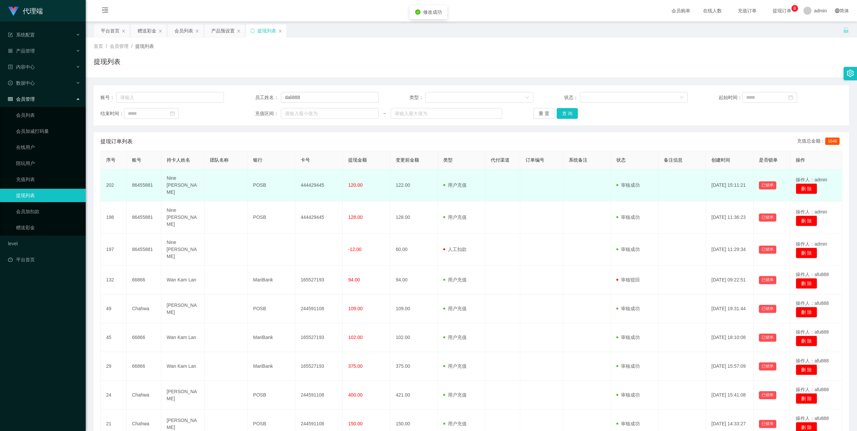
click at [309, 186] on td "444429445" at bounding box center [319, 185] width 48 height 32
click at [310, 186] on td "444429445" at bounding box center [319, 185] width 48 height 32
copy td "444429445"
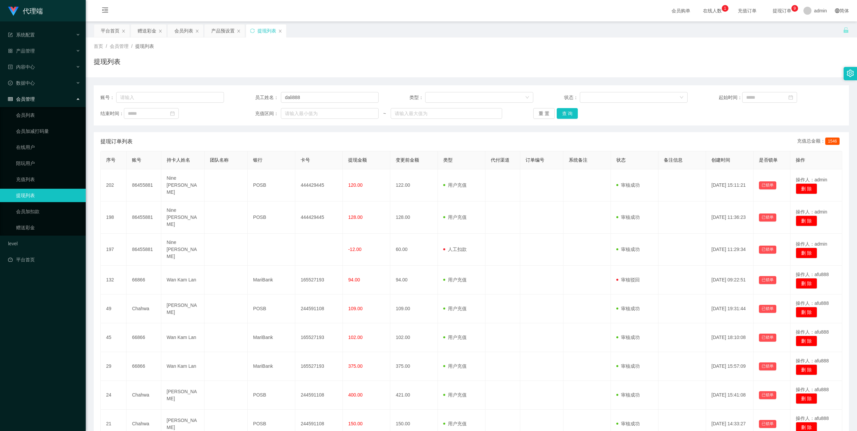
click at [567, 111] on button "查 询" at bounding box center [567, 113] width 21 height 11
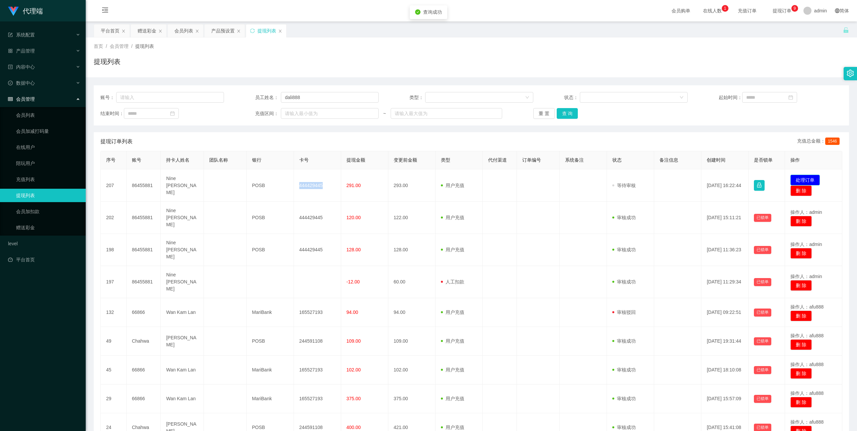
click at [791, 179] on button "处理订单" at bounding box center [805, 180] width 29 height 11
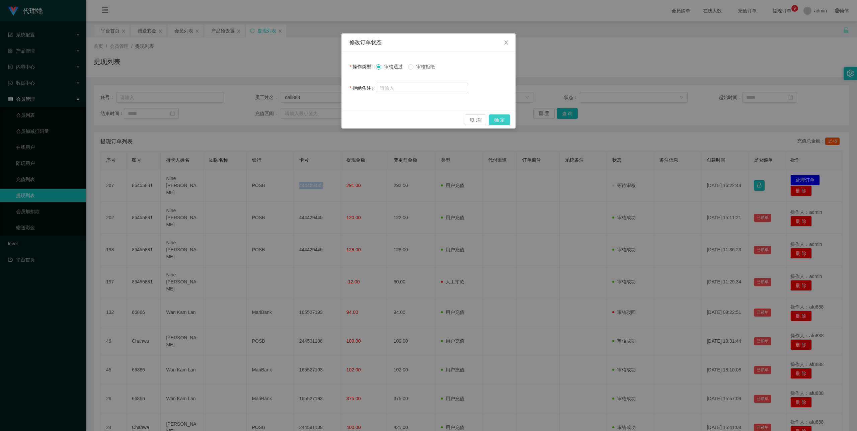
click at [501, 118] on button "确 定" at bounding box center [499, 120] width 21 height 11
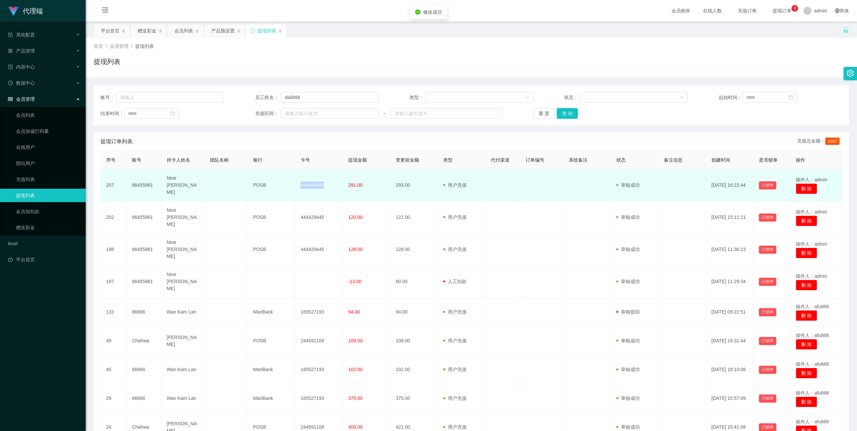
click at [312, 185] on td "444429445" at bounding box center [319, 185] width 48 height 32
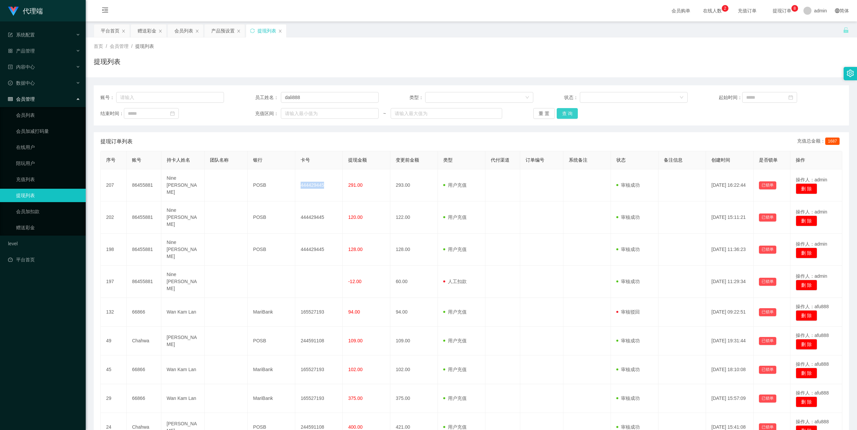
click at [571, 117] on button "查 询" at bounding box center [567, 113] width 21 height 11
